Goal: Navigation & Orientation: Find specific page/section

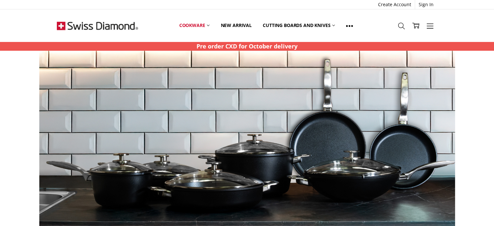
scroll to position [65, 0]
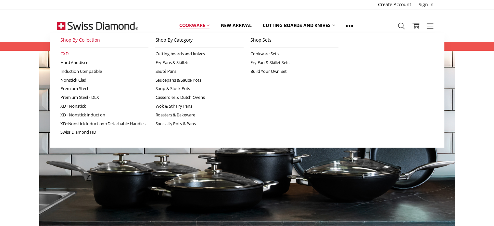
click at [62, 50] on link "CXD" at bounding box center [104, 53] width 88 height 9
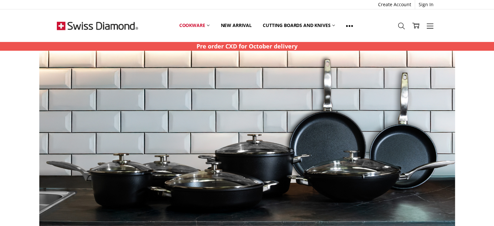
scroll to position [65, 0]
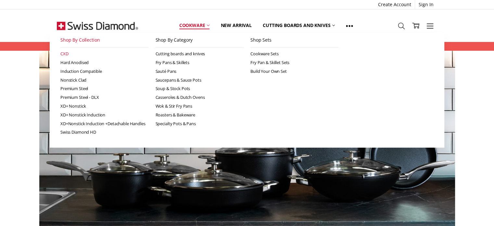
click at [65, 52] on link "CXD" at bounding box center [104, 53] width 88 height 9
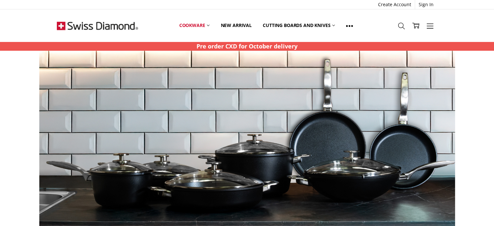
scroll to position [97, 0]
click at [431, 29] on icon at bounding box center [429, 25] width 7 height 7
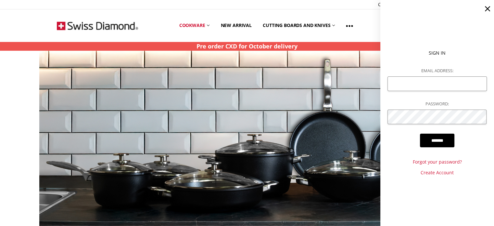
click at [259, 54] on img at bounding box center [212, 148] width 416 height 195
click at [335, 5] on ul "Create Account Sign In" at bounding box center [247, 4] width 380 height 9
click at [488, 7] on icon at bounding box center [487, 8] width 9 height 9
